Goal: Task Accomplishment & Management: Complete application form

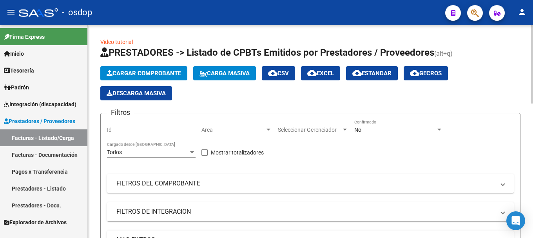
click at [108, 79] on button "Cargar Comprobante" at bounding box center [143, 73] width 87 height 14
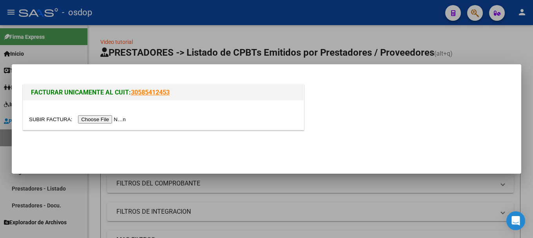
click at [107, 120] on input "file" at bounding box center [78, 119] width 99 height 8
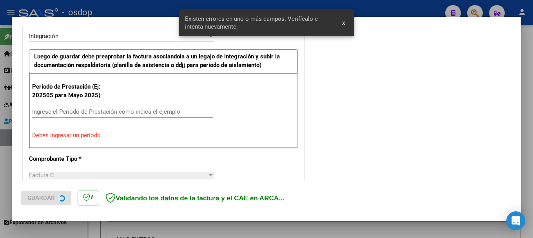
scroll to position [156, 0]
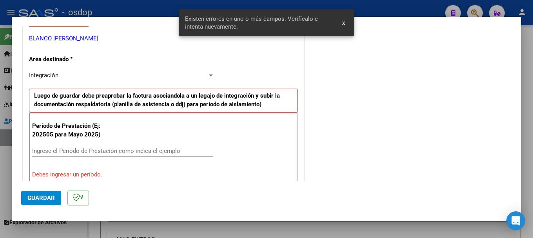
click at [92, 150] on input "Ingrese el Período de Prestación como indica el ejemplo" at bounding box center [122, 150] width 181 height 7
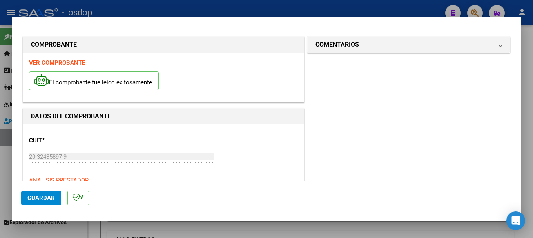
scroll to position [274, 0]
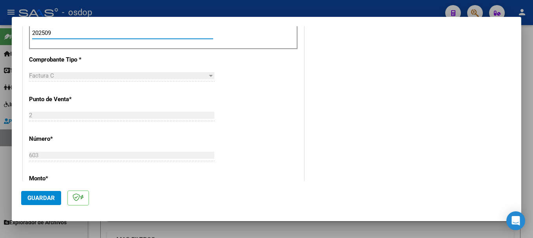
type input "202509"
click at [37, 196] on span "Guardar" at bounding box center [40, 197] width 27 height 7
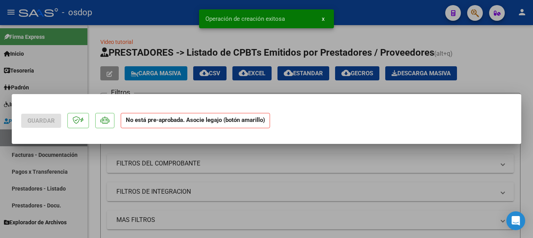
scroll to position [0, 0]
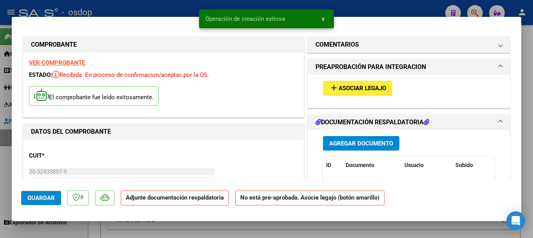
click at [384, 143] on span "Agregar Documento" at bounding box center [361, 143] width 64 height 7
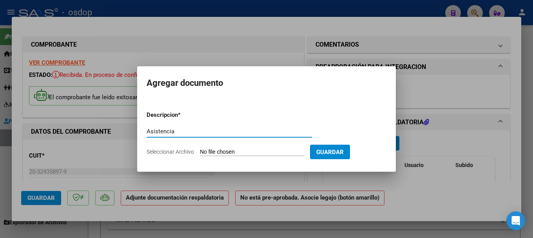
type input "Asistencia"
click at [239, 150] on input "Seleccionar Archivo" at bounding box center [252, 152] width 104 height 7
type input "C:\fakepath\asistencia septiembrepereyra.pdf"
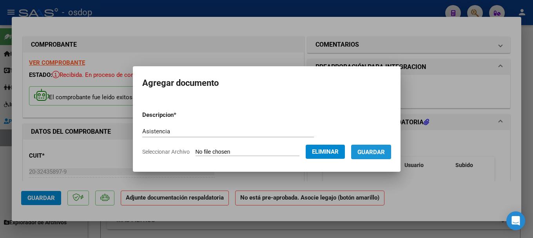
click at [377, 153] on span "Guardar" at bounding box center [370, 152] width 27 height 7
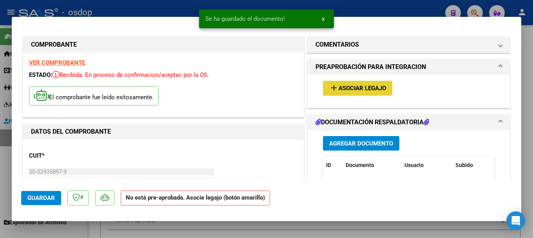
click at [364, 85] on span "add Asociar Legajo" at bounding box center [357, 87] width 57 height 7
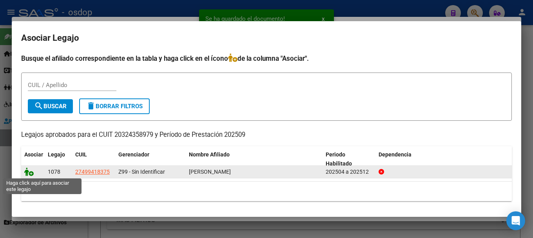
click at [27, 172] on icon at bounding box center [28, 171] width 9 height 9
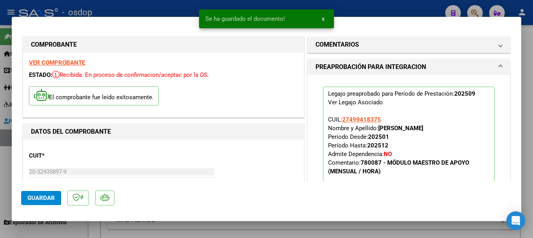
click at [33, 198] on span "Guardar" at bounding box center [40, 197] width 27 height 7
click at [145, 11] on div at bounding box center [266, 119] width 533 height 238
type input "$ 0,00"
